Goal: Information Seeking & Learning: Learn about a topic

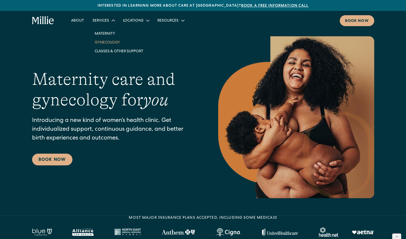
click at [111, 44] on link "Gynecology" at bounding box center [118, 42] width 57 height 9
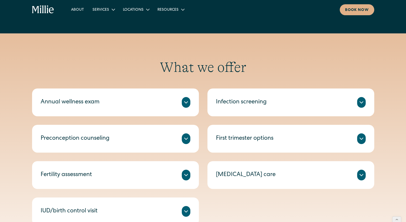
scroll to position [247, 0]
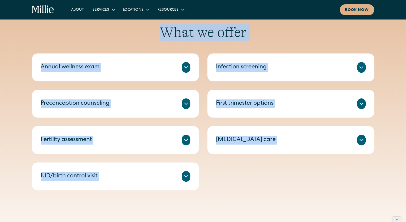
drag, startPoint x: 163, startPoint y: 28, endPoint x: 214, endPoint y: 188, distance: 167.7
click at [214, 188] on div "What we offer Annual wellness exam A check-in on your health, including routine…" at bounding box center [203, 107] width 342 height 166
click at [214, 188] on div "Annual wellness exam A check-in on your health, including routine tests and scr…" at bounding box center [203, 121] width 342 height 137
drag, startPoint x: 124, startPoint y: 26, endPoint x: 226, endPoint y: 179, distance: 183.9
click at [223, 180] on div "What we offer Annual wellness exam A check-in on your health, including routine…" at bounding box center [203, 107] width 342 height 166
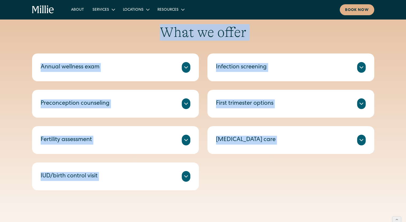
click at [226, 179] on div "Annual wellness exam A check-in on your health, including routine tests and scr…" at bounding box center [203, 121] width 342 height 137
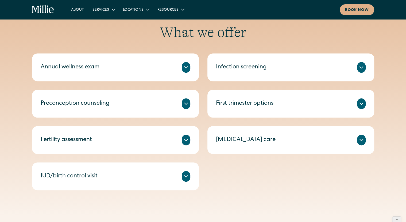
click at [132, 63] on div "Annual wellness exam" at bounding box center [116, 67] width 150 height 11
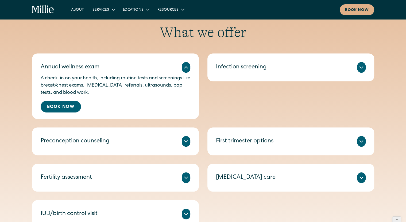
click at [252, 76] on div "Infection screening Testing for UTI, STDs, and vaginal infections like yeast or…" at bounding box center [290, 67] width 167 height 28
click at [188, 66] on icon at bounding box center [186, 67] width 6 height 6
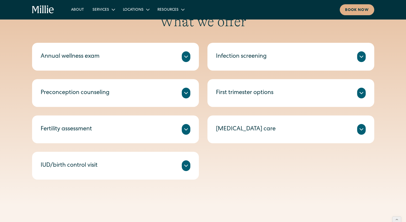
scroll to position [256, 0]
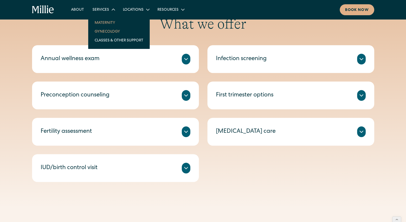
click at [108, 23] on link "Maternity" at bounding box center [118, 22] width 57 height 9
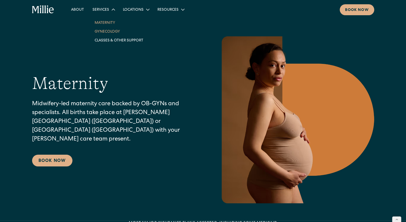
click at [104, 31] on link "Gynecology" at bounding box center [118, 31] width 57 height 9
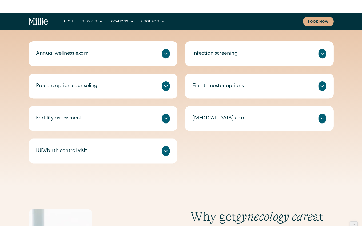
scroll to position [256, 0]
